Goal: Information Seeking & Learning: Find contact information

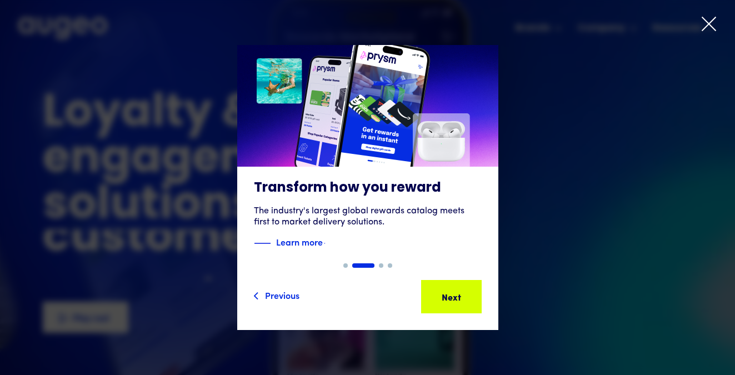
click at [708, 26] on icon at bounding box center [708, 24] width 17 height 17
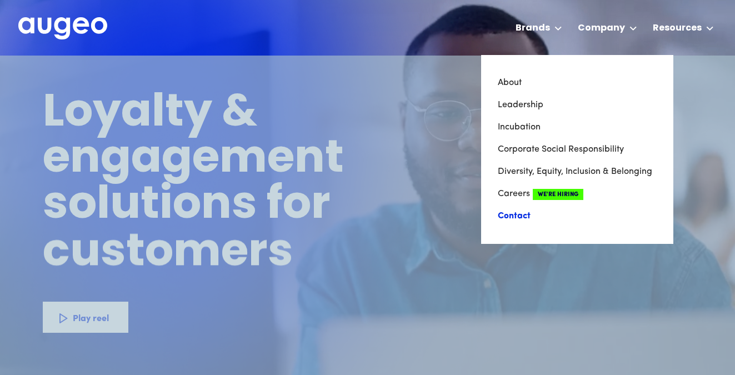
click at [517, 216] on link "Contact" at bounding box center [577, 216] width 159 height 22
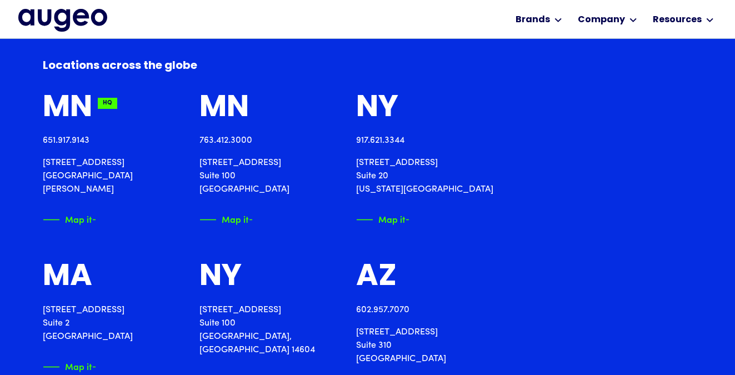
scroll to position [1183, 0]
